Goal: Transaction & Acquisition: Purchase product/service

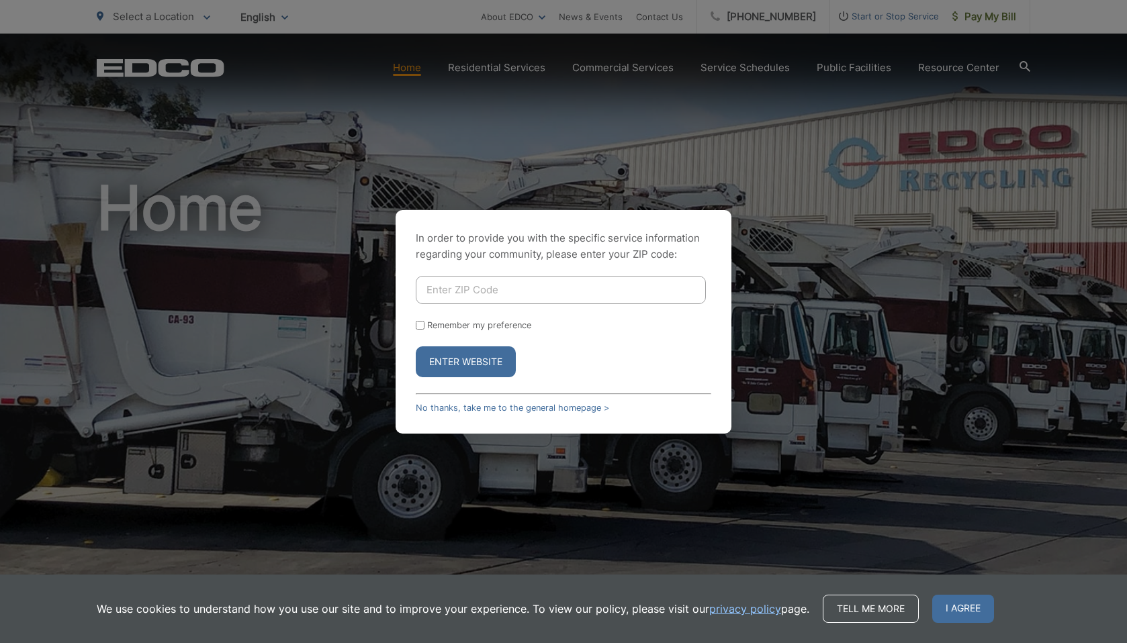
click at [550, 288] on input "Enter ZIP Code" at bounding box center [561, 290] width 290 height 28
type input "92069"
click at [460, 334] on form "92069 Remember my preference Enter Website" at bounding box center [564, 326] width 296 height 101
click at [461, 328] on label "Remember my preference" at bounding box center [479, 325] width 104 height 10
click at [425, 328] on input "Remember my preference" at bounding box center [420, 325] width 9 height 9
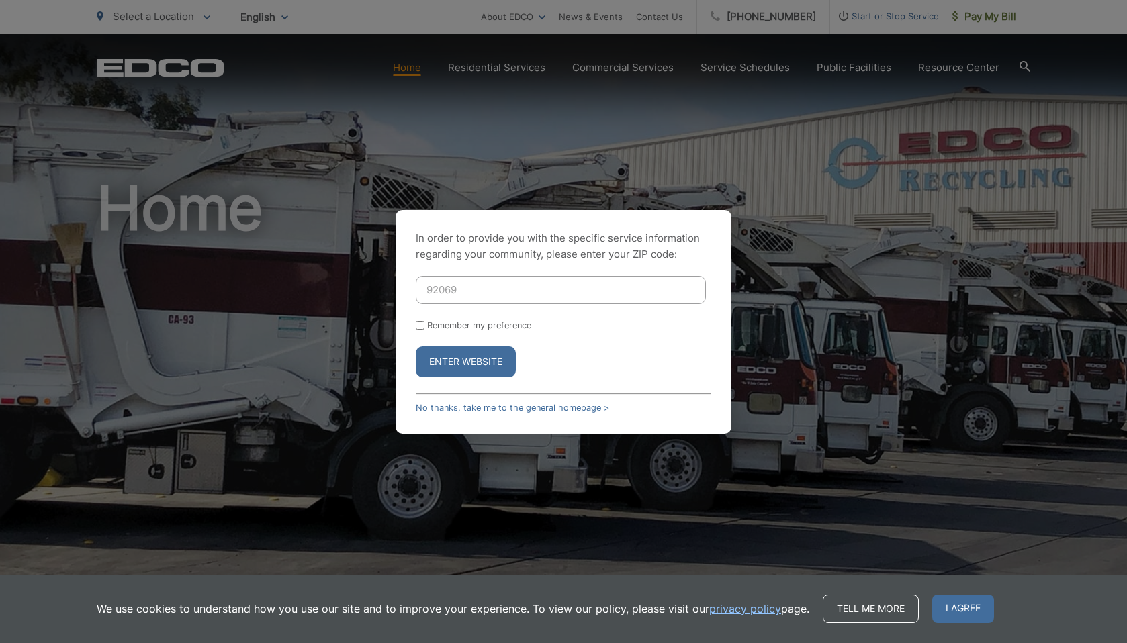
checkbox input "true"
click at [461, 356] on button "Enter Website" at bounding box center [466, 362] width 100 height 31
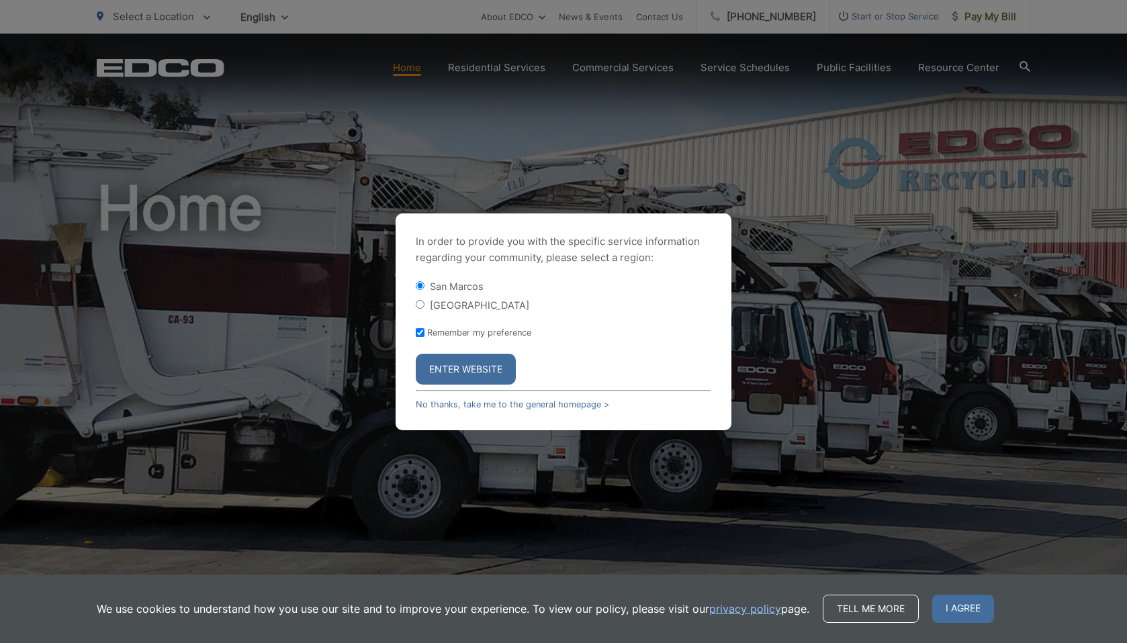
click at [482, 371] on button "Enter Website" at bounding box center [466, 369] width 100 height 31
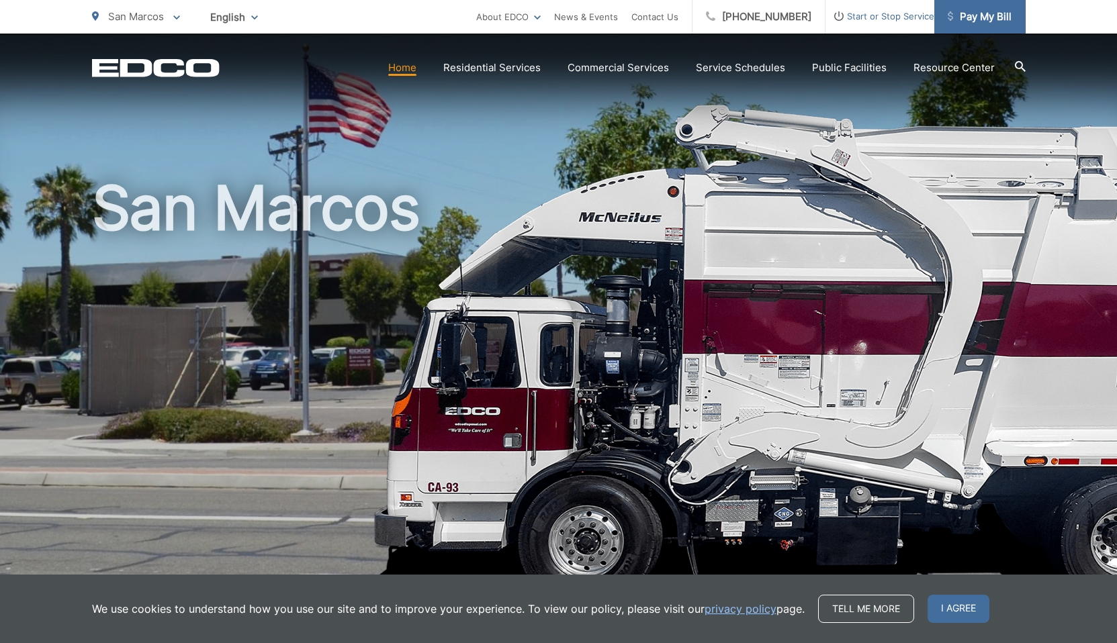
click at [983, 24] on span "Pay My Bill" at bounding box center [980, 17] width 64 height 16
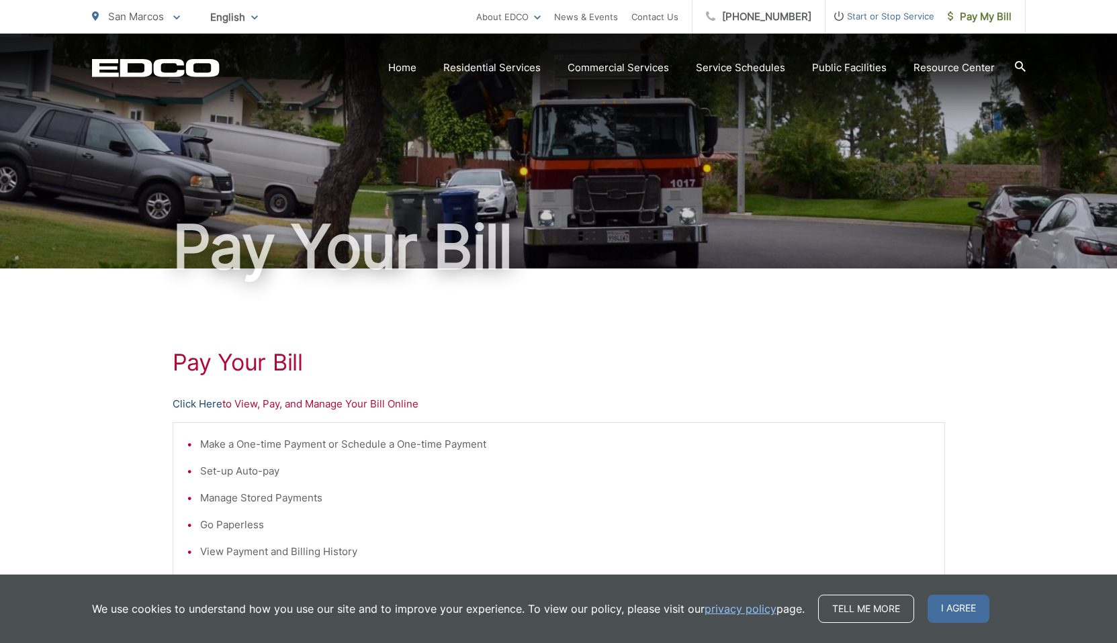
click at [203, 404] on link "Click Here" at bounding box center [198, 404] width 50 height 16
click at [199, 408] on link "Click Here" at bounding box center [198, 404] width 50 height 16
